Goal: Information Seeking & Learning: Learn about a topic

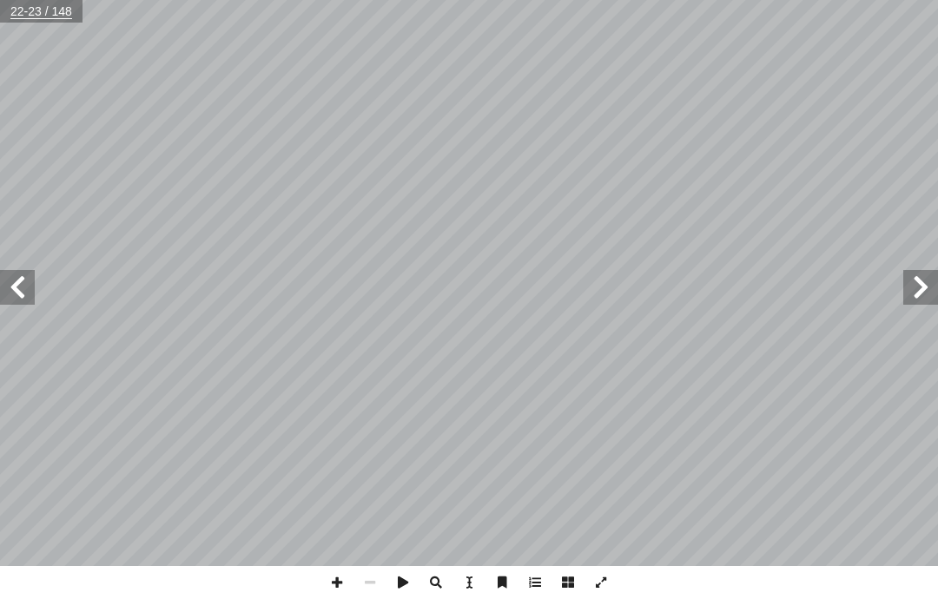
click at [907, 287] on span at bounding box center [920, 287] width 35 height 35
click at [904, 304] on span at bounding box center [920, 287] width 35 height 35
click at [19, 287] on span at bounding box center [17, 287] width 35 height 35
click at [914, 290] on span at bounding box center [920, 287] width 35 height 35
click at [914, 287] on span at bounding box center [920, 287] width 35 height 35
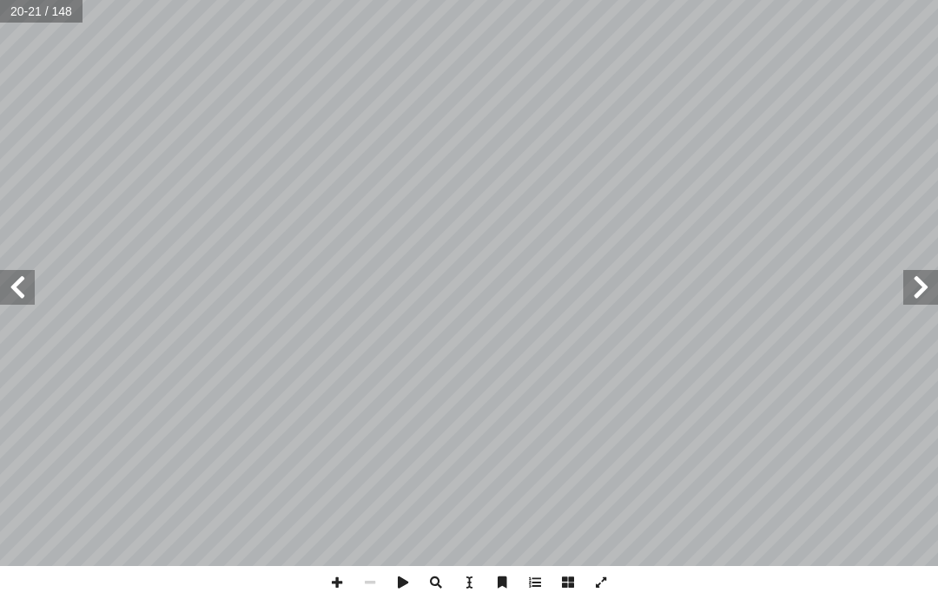
click at [914, 280] on span at bounding box center [920, 287] width 35 height 35
click at [920, 281] on span at bounding box center [920, 287] width 35 height 35
click at [911, 299] on span at bounding box center [920, 287] width 35 height 35
click at [635, 585] on div "6 أ: أَمْ اه أَمْ ن ْ ع أَمْ م ِ ب ٍ ة أَمْ م ِ ل أَمْ ك � ل ُ ك ُ ل ِ س أَمْ 2…" at bounding box center [469, 299] width 938 height 599
